Goal: Task Accomplishment & Management: Manage account settings

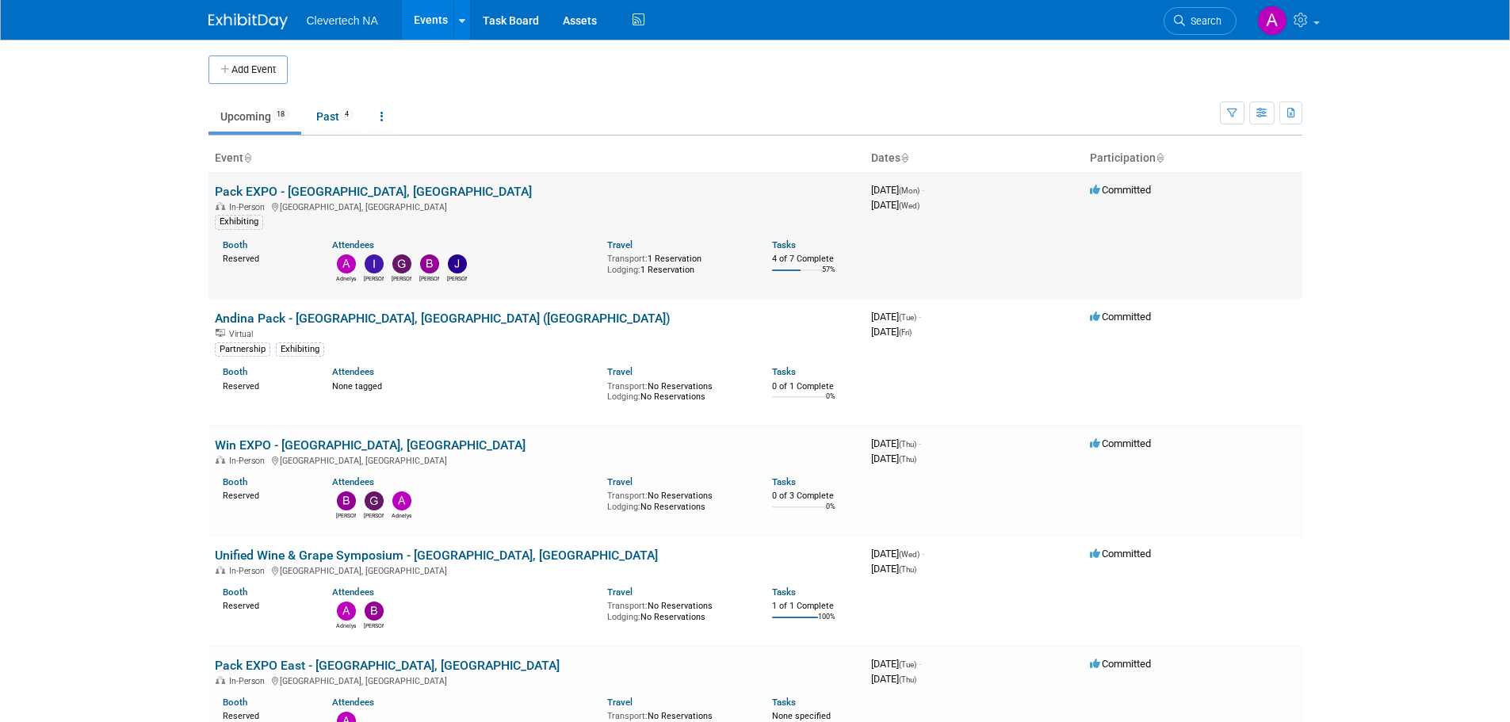
click at [365, 185] on link "Pack EXPO - [GEOGRAPHIC_DATA], [GEOGRAPHIC_DATA]" at bounding box center [373, 191] width 317 height 15
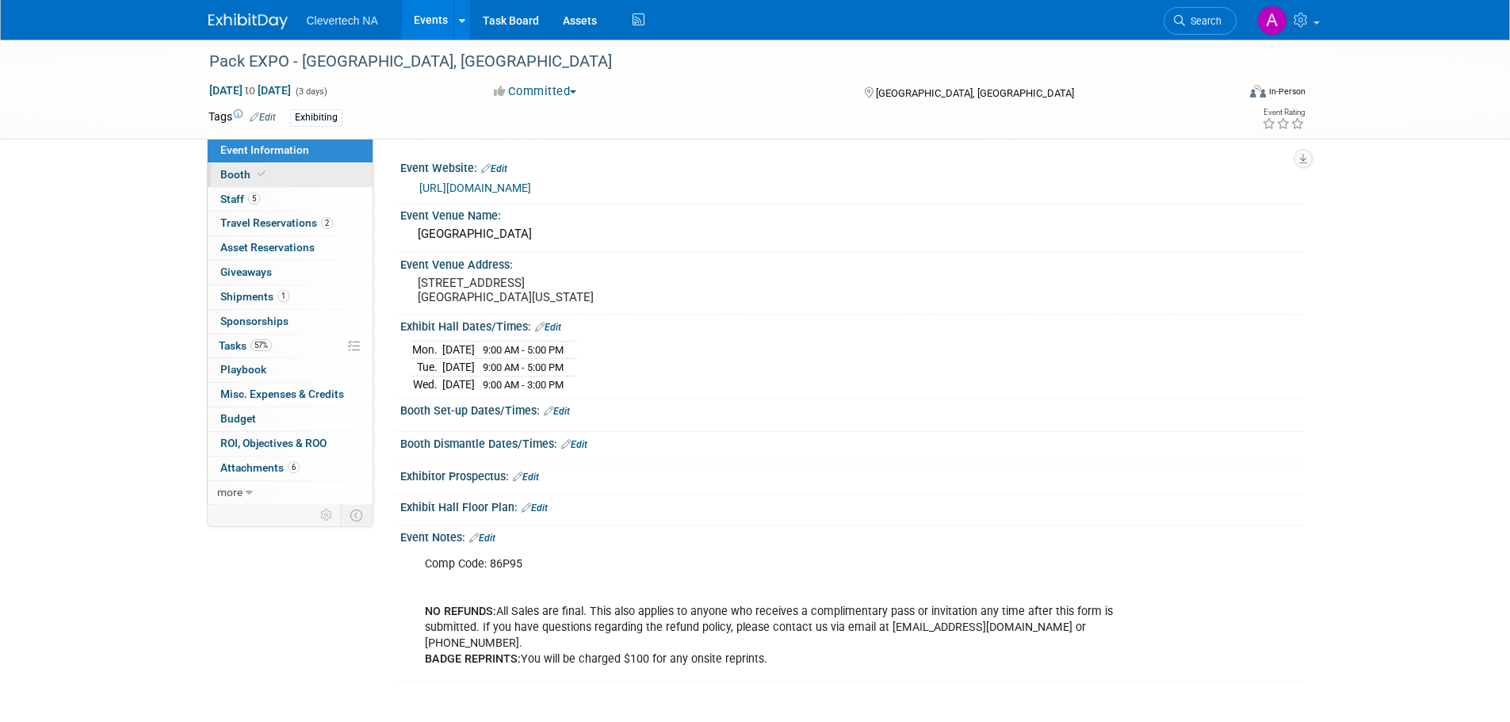
click at [268, 182] on link "Booth" at bounding box center [290, 175] width 165 height 24
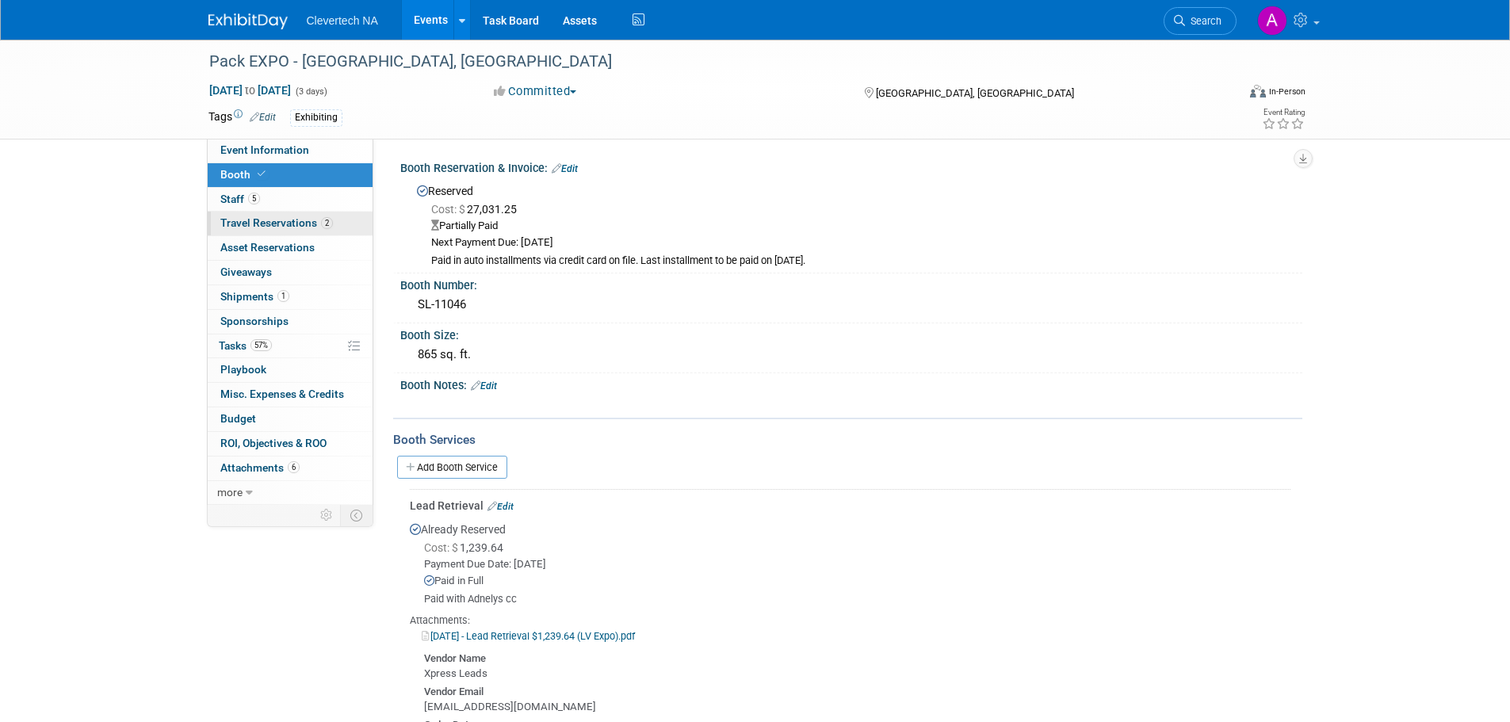
click at [255, 227] on span "Travel Reservations 2" at bounding box center [276, 222] width 113 height 13
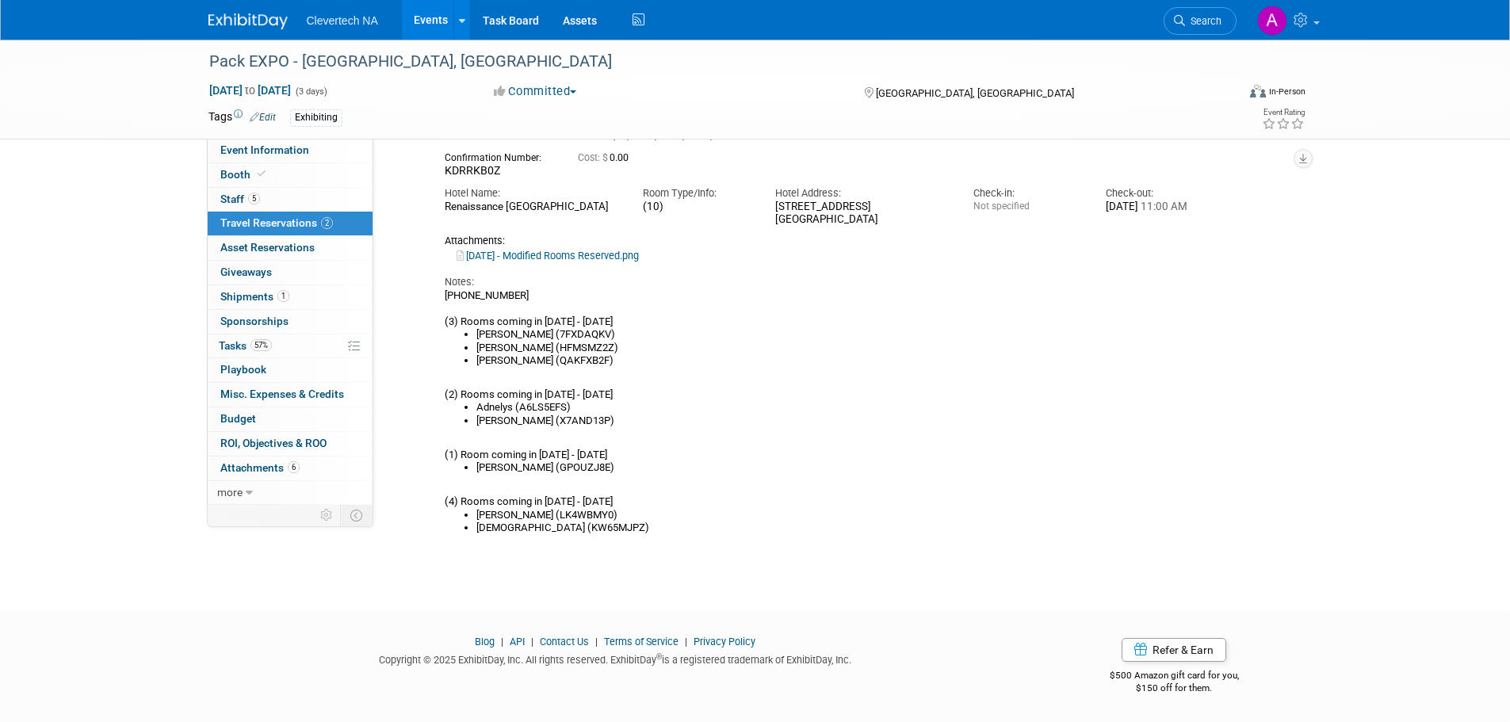
scroll to position [545, 0]
click at [552, 258] on link "7.16.2025 - Modified Rooms Reserved.png" at bounding box center [548, 256] width 182 height 12
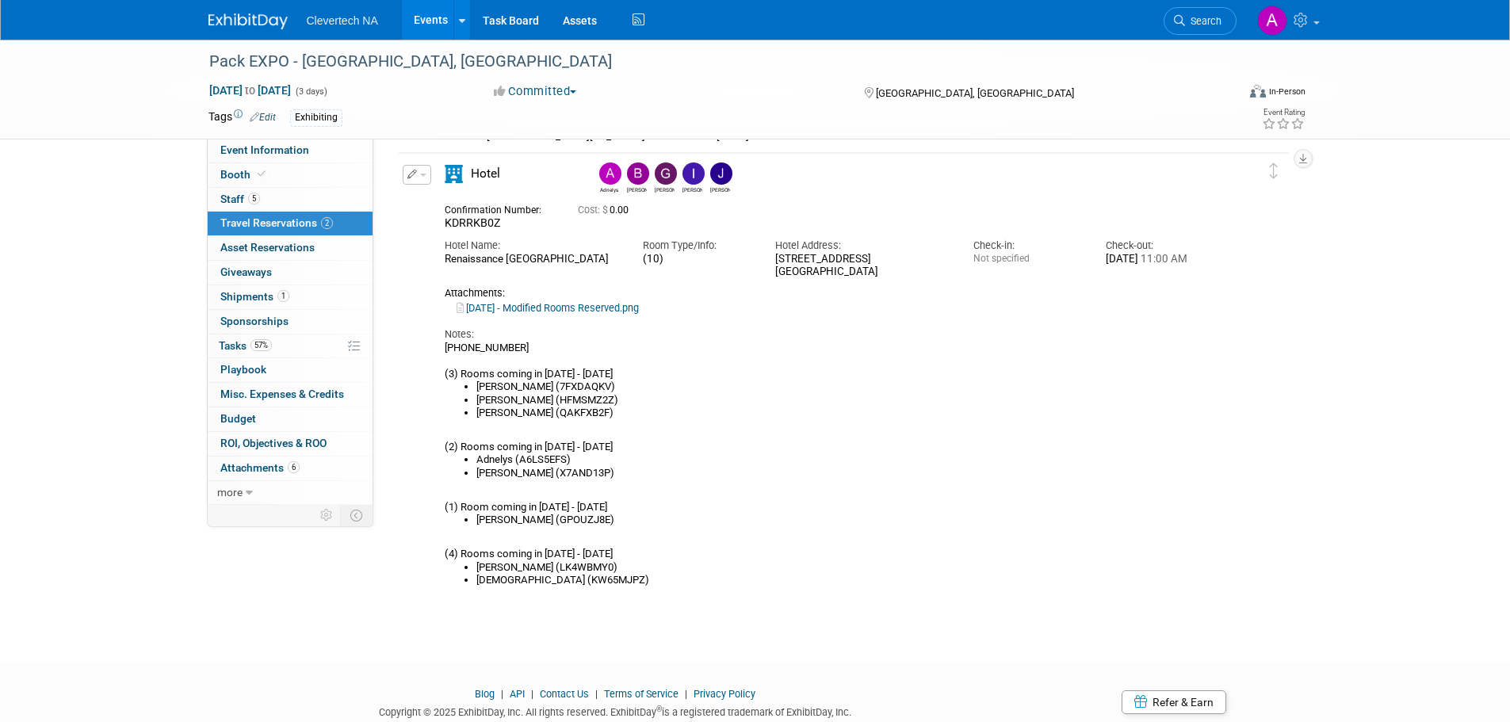
scroll to position [465, 0]
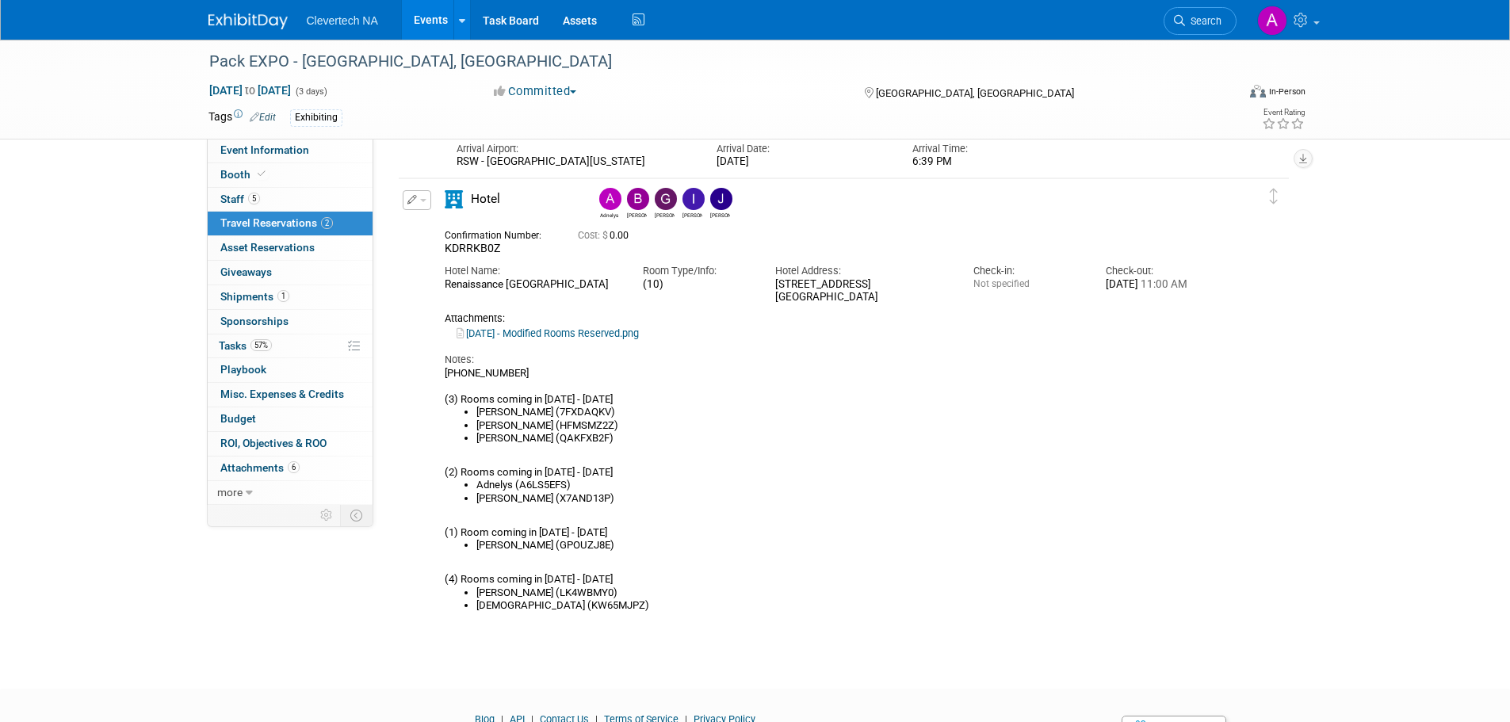
click at [484, 252] on span "KDRRKB0Z" at bounding box center [472, 248] width 55 height 13
copy span "KDRRKB0Z"
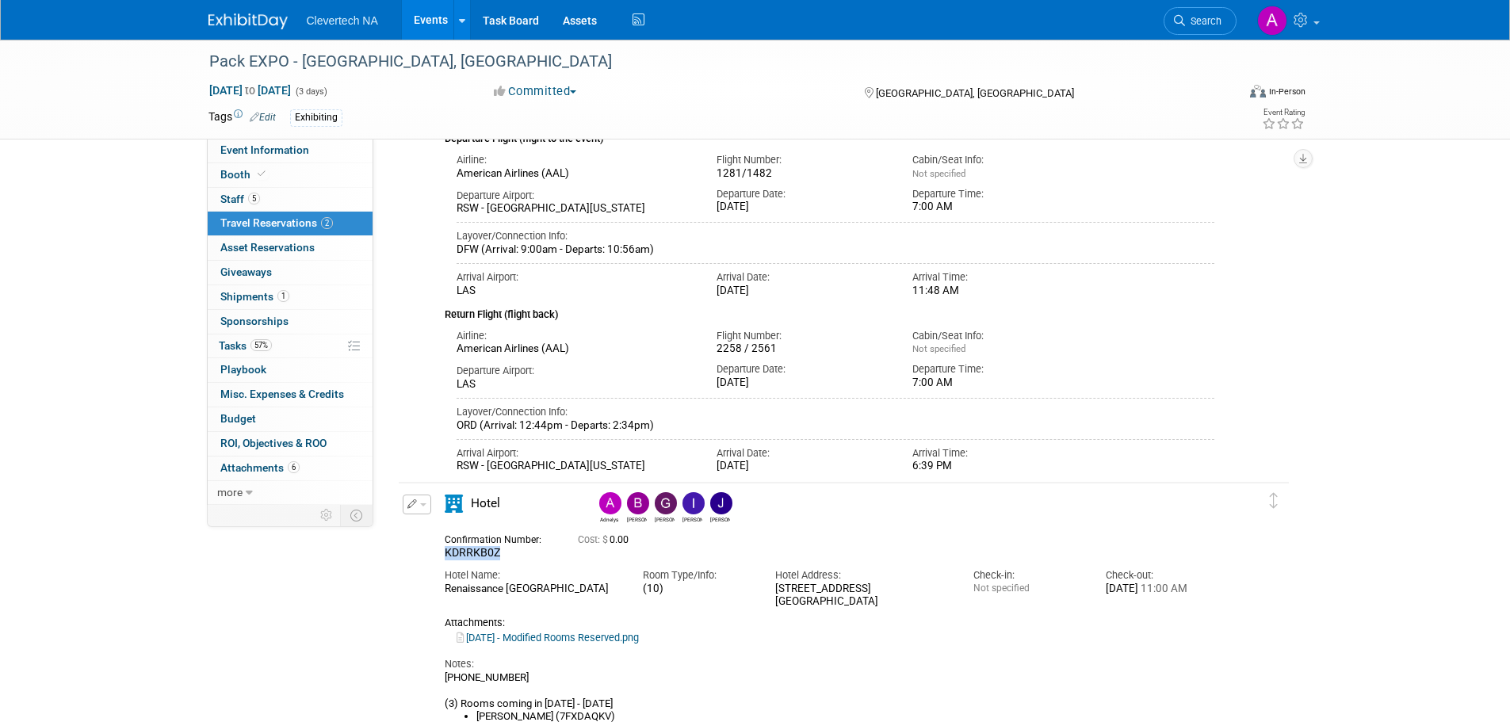
scroll to position [148, 0]
